Goal: Task Accomplishment & Management: Use online tool/utility

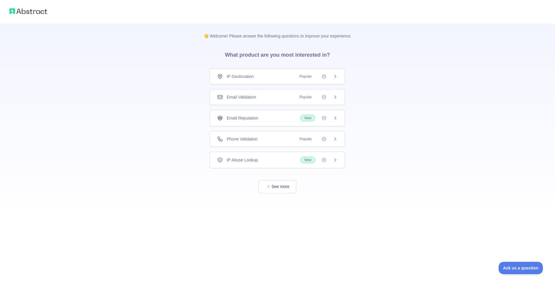
click at [269, 97] on div "Email Validation Popular" at bounding box center [277, 97] width 121 height 6
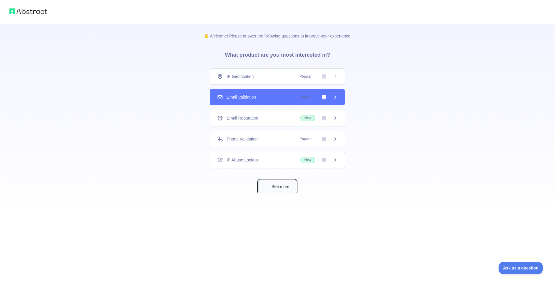
click at [277, 187] on button "See more" at bounding box center [277, 186] width 38 height 13
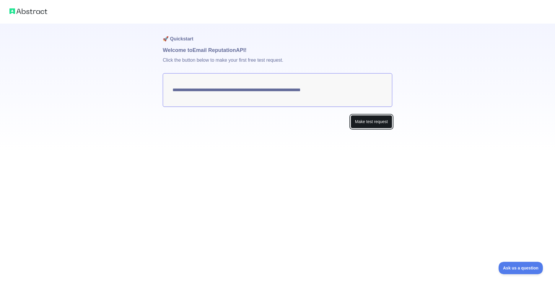
click at [376, 123] on button "Make test request" at bounding box center [372, 121] width 42 height 13
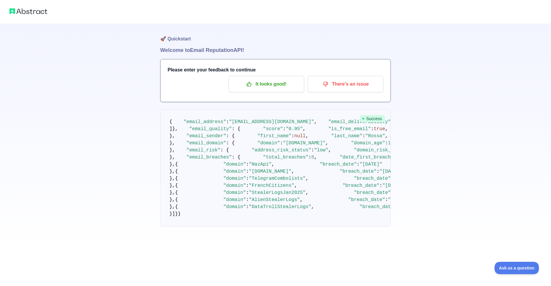
scroll to position [1, 0]
click at [277, 82] on p "It looks good!" at bounding box center [266, 84] width 67 height 10
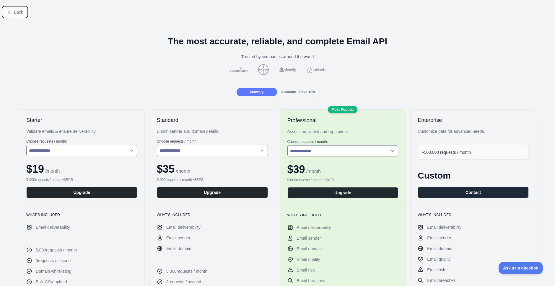
click at [14, 16] on button "Back" at bounding box center [15, 12] width 24 height 10
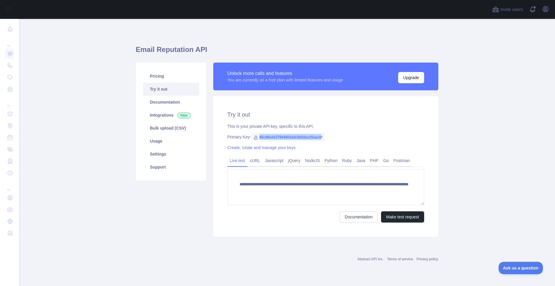
drag, startPoint x: 320, startPoint y: 138, endPoint x: 254, endPoint y: 137, distance: 66.2
click at [254, 137] on span "45cd6ede37944003a8c0b0dac25aac6f" at bounding box center [288, 137] width 74 height 9
copy span "45cd6ede37944003a8c0b0dac25aac6"
click at [375, 132] on div "**********" at bounding box center [325, 166] width 225 height 141
click at [257, 147] on link "Create, rotate and manage your keys" at bounding box center [261, 147] width 68 height 5
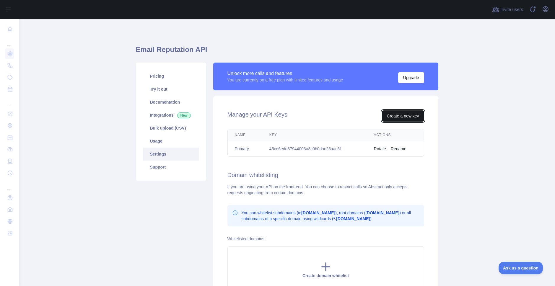
click at [391, 118] on button "Create a new key" at bounding box center [403, 115] width 42 height 11
